Goal: Find contact information: Find contact information

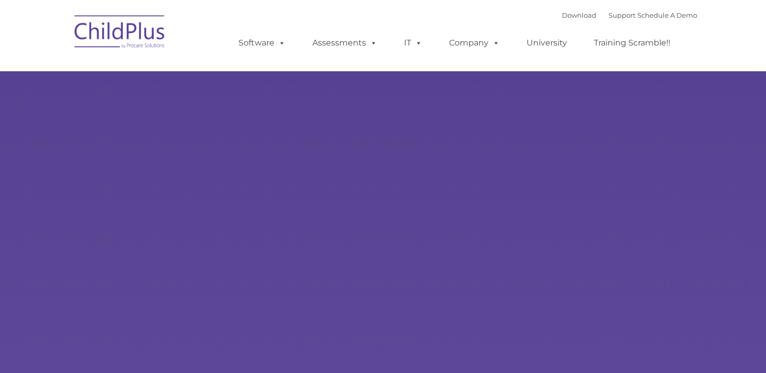
select select "MEDIUM"
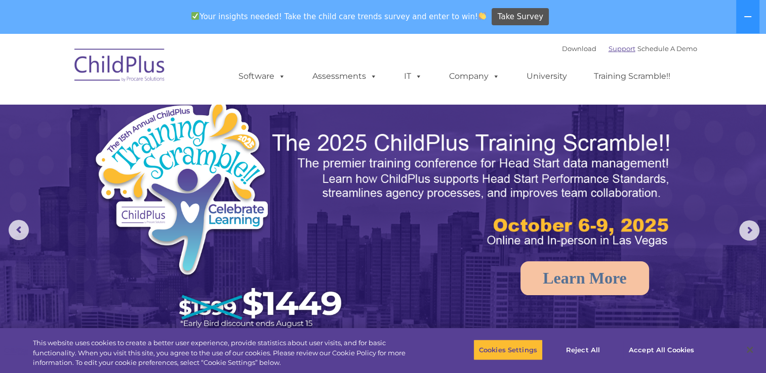
click at [608, 50] on link "Support" at bounding box center [621, 49] width 27 height 8
click at [608, 47] on link "Support" at bounding box center [621, 49] width 27 height 8
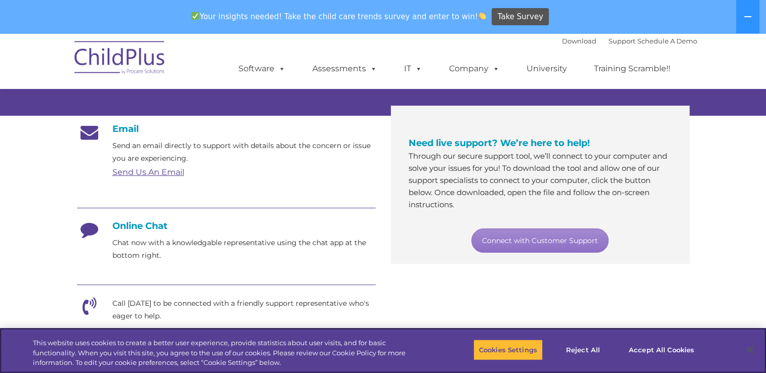
scroll to position [153, 0]
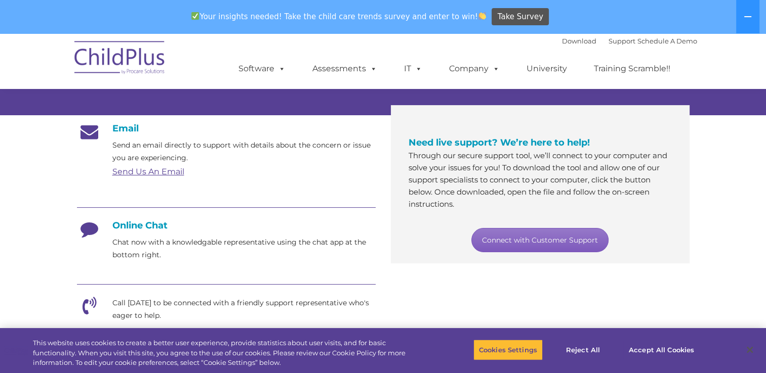
click at [550, 239] on link "Connect with Customer Support" at bounding box center [539, 240] width 137 height 24
click at [545, 236] on link "Connect with Customer Support" at bounding box center [539, 240] width 137 height 24
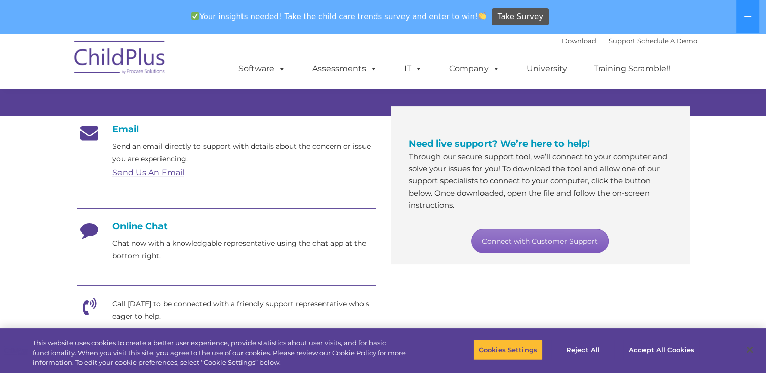
scroll to position [132, 0]
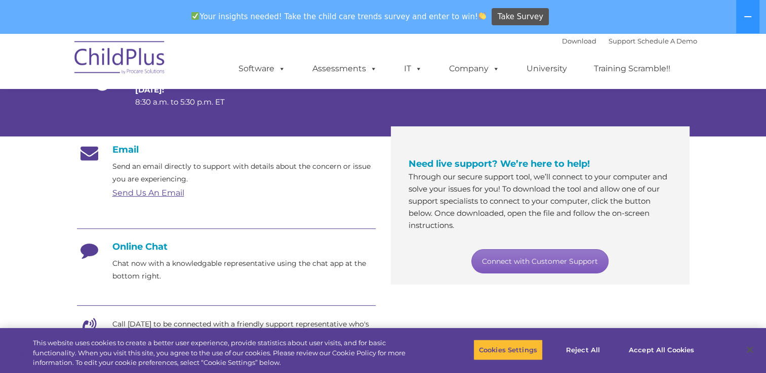
click at [533, 258] on link "Connect with Customer Support" at bounding box center [539, 262] width 137 height 24
click at [447, 98] on div at bounding box center [433, 86] width 122 height 80
